Goal: Find contact information: Find contact information

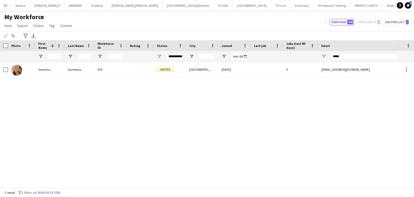
click at [6, 8] on button "Menu" at bounding box center [5, 5] width 11 height 11
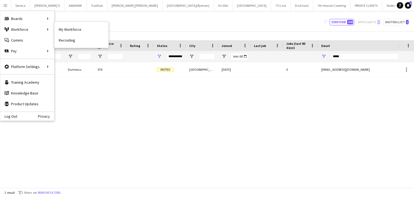
click at [64, 28] on link "My Workforce" at bounding box center [81, 29] width 54 height 11
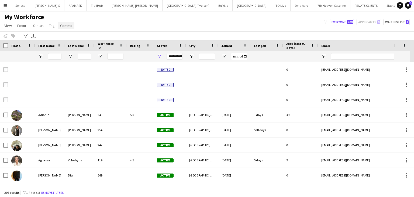
type input "*****"
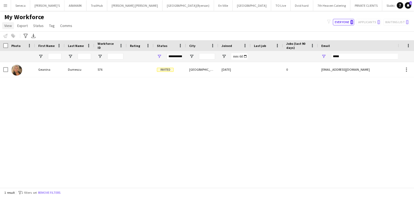
click at [10, 26] on span "View" at bounding box center [8, 25] width 8 height 5
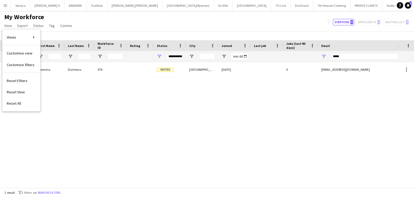
click at [92, 11] on main "My Workforce View Views Default view New view Update view Delete view Edit name…" at bounding box center [207, 100] width 414 height 179
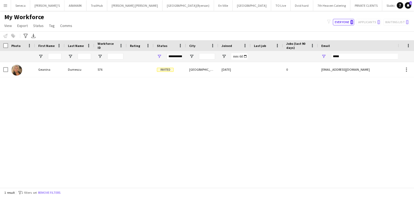
click at [4, 5] on app-icon "Menu" at bounding box center [5, 5] width 4 height 4
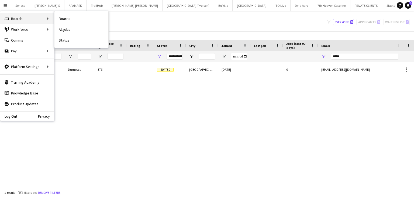
click at [11, 18] on div "Boards Boards" at bounding box center [27, 18] width 54 height 11
click at [62, 29] on link "My Workforce" at bounding box center [81, 29] width 54 height 11
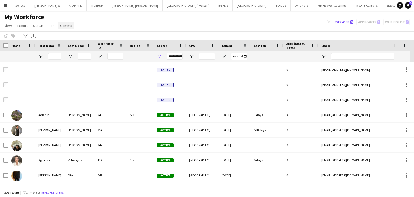
type input "*****"
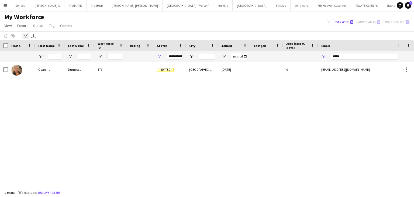
click at [26, 34] on icon at bounding box center [25, 36] width 4 height 4
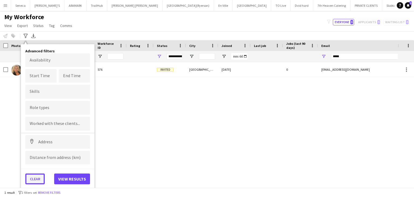
click at [36, 179] on button "Clear" at bounding box center [34, 178] width 19 height 11
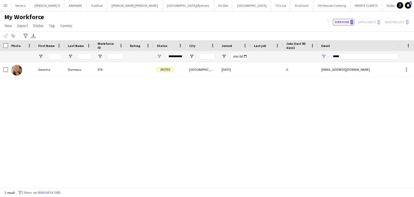
click at [8, 6] on button "Menu" at bounding box center [5, 5] width 11 height 11
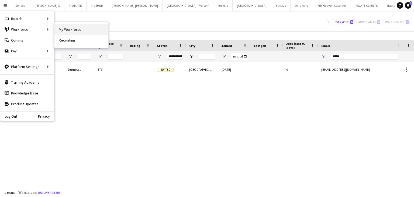
click at [64, 28] on link "My Workforce" at bounding box center [81, 29] width 54 height 11
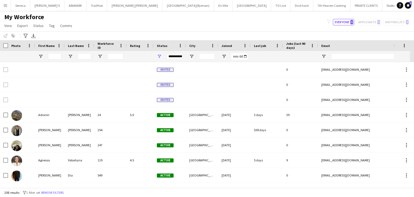
type input "*****"
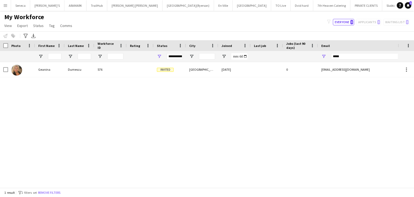
click at [364, 23] on div "filter-1 Everyone 0 Applicants 0 Waiting list 0" at bounding box center [367, 22] width 91 height 6
click at [406, 4] on icon "Notifications" at bounding box center [407, 5] width 3 height 3
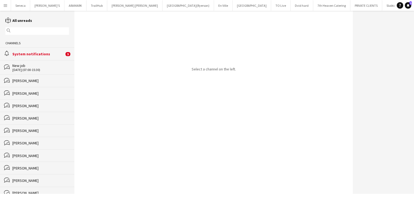
click at [30, 54] on div "System notifications" at bounding box center [38, 53] width 52 height 5
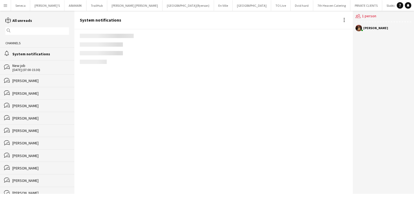
scroll to position [679, 0]
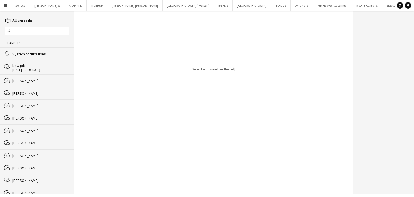
click at [6, 4] on app-icon "Menu" at bounding box center [5, 5] width 4 height 4
click at [5, 6] on app-icon "Menu" at bounding box center [5, 5] width 4 height 4
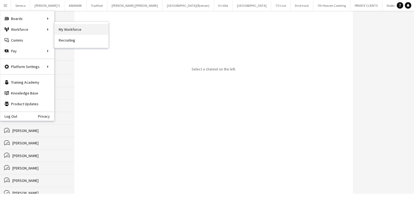
click at [60, 30] on link "My Workforce" at bounding box center [81, 29] width 54 height 11
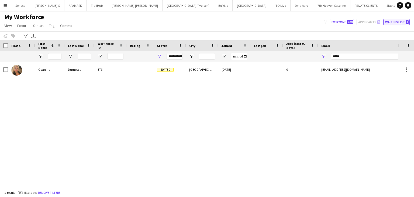
click at [398, 24] on button "Waiting list 1" at bounding box center [396, 22] width 26 height 6
type input "**********"
click at [398, 24] on button "Waiting list 1" at bounding box center [396, 22] width 26 height 6
click at [337, 22] on button "Everyone 208" at bounding box center [341, 22] width 25 height 6
type input "**********"
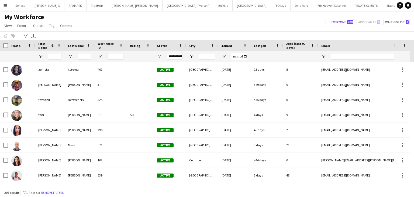
click at [78, 33] on div "Notify workforce Add to tag Select at least one crew to tag him or her. Advance…" at bounding box center [207, 35] width 414 height 9
click at [45, 44] on span "First Name" at bounding box center [43, 45] width 10 height 8
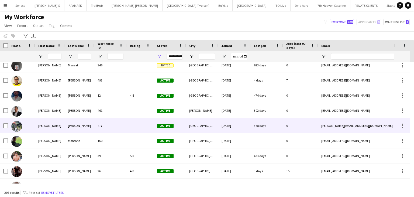
scroll to position [1535, 0]
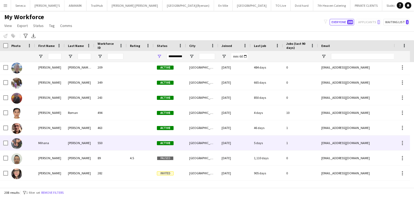
click at [42, 141] on div "Mihana" at bounding box center [50, 142] width 30 height 15
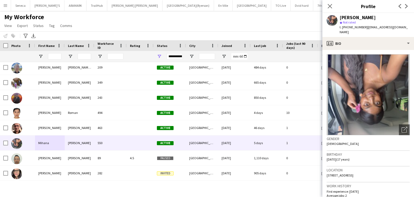
drag, startPoint x: 327, startPoint y: 170, endPoint x: 383, endPoint y: 168, distance: 56.3
click at [383, 168] on div "Location [STREET_ADDRESS]" at bounding box center [367, 174] width 83 height 16
copy span "[STREET_ADDRESS]"
drag, startPoint x: 339, startPoint y: 17, endPoint x: 386, endPoint y: 16, distance: 47.1
click at [386, 16] on div "[PERSON_NAME]" at bounding box center [374, 17] width 70 height 5
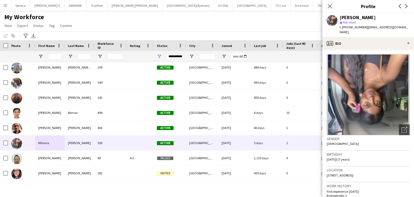
copy div "[PERSON_NAME]"
drag, startPoint x: 363, startPoint y: 28, endPoint x: 408, endPoint y: 26, distance: 44.7
click at [407, 26] on span "| [EMAIL_ADDRESS][DOMAIN_NAME]" at bounding box center [373, 29] width 68 height 9
copy span "[EMAIL_ADDRESS][DOMAIN_NAME]"
drag, startPoint x: 345, startPoint y: 27, endPoint x: 361, endPoint y: 25, distance: 16.5
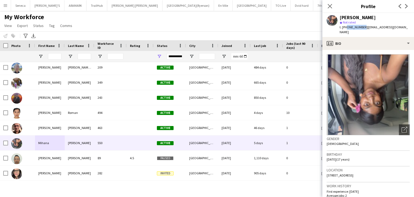
click at [361, 25] on span "t. [PHONE_NUMBER]" at bounding box center [353, 27] width 28 height 4
copy span "6477848793"
drag, startPoint x: 331, startPoint y: 6, endPoint x: 323, endPoint y: 14, distance: 11.4
click at [331, 6] on icon "Close pop-in" at bounding box center [329, 6] width 4 height 4
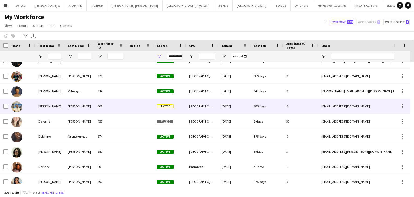
scroll to position [648, 0]
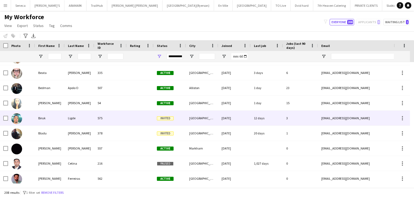
click at [19, 117] on img at bounding box center [16, 118] width 11 height 11
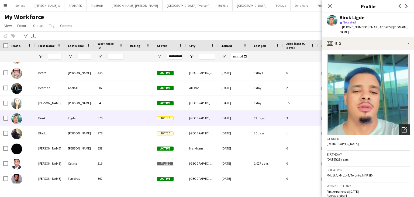
click at [401, 127] on icon "Open photos pop-in" at bounding box center [404, 130] width 6 height 6
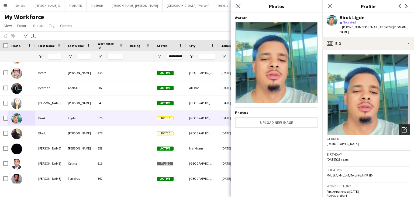
click at [401, 127] on icon "Open photos pop-in" at bounding box center [404, 130] width 6 height 6
click at [374, 102] on img at bounding box center [367, 94] width 83 height 81
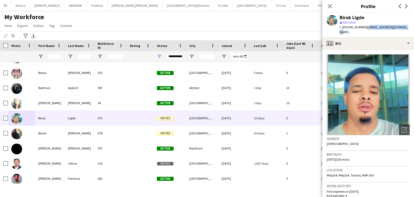
drag, startPoint x: 364, startPoint y: 28, endPoint x: 406, endPoint y: 27, distance: 42.6
click at [406, 27] on app-profile-header "Biruk Ligde star Not rated t. [PHONE_NUMBER] | [EMAIL_ADDRESS][DOMAIN_NAME]" at bounding box center [368, 25] width 92 height 24
copy span "[EMAIL_ADDRESS][DOMAIN_NAME]"
drag, startPoint x: 345, startPoint y: 28, endPoint x: 361, endPoint y: 28, distance: 15.3
click at [361, 28] on span "t. [PHONE_NUMBER]" at bounding box center [353, 27] width 28 height 4
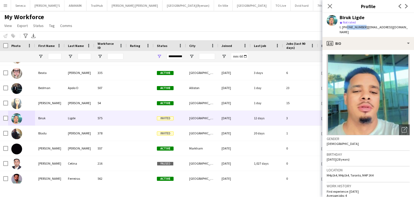
copy span "4374779884"
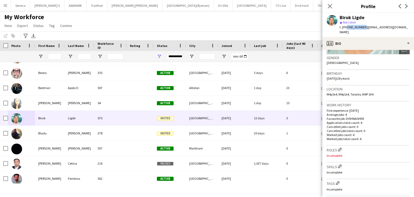
drag, startPoint x: 351, startPoint y: 90, endPoint x: 379, endPoint y: 89, distance: 28.8
click at [379, 89] on div "Location M4p1k4, M4p1k4, [GEOGRAPHIC_DATA], M4P 1K4" at bounding box center [367, 93] width 83 height 16
copy span "[STREET_ADDRESS]"
